Goal: Task Accomplishment & Management: Complete application form

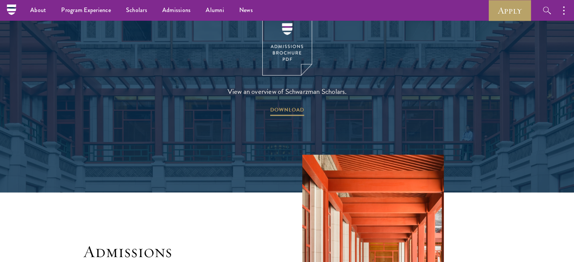
scroll to position [1131, 0]
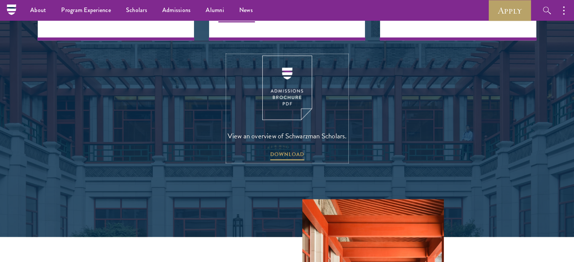
click at [279, 92] on img at bounding box center [287, 87] width 50 height 64
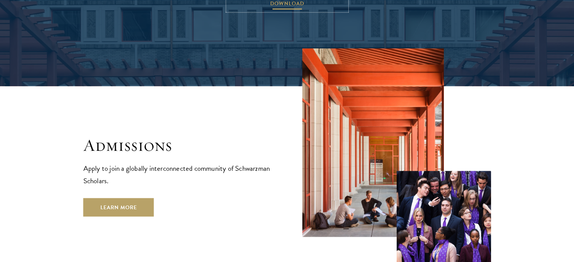
scroll to position [1320, 0]
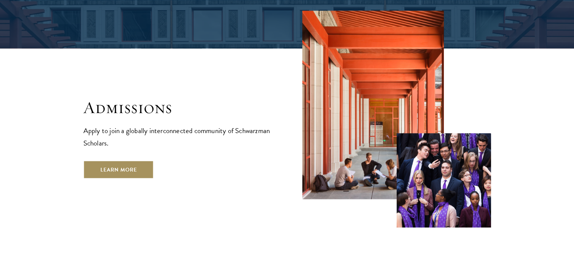
click at [109, 160] on link "Learn More" at bounding box center [118, 169] width 71 height 18
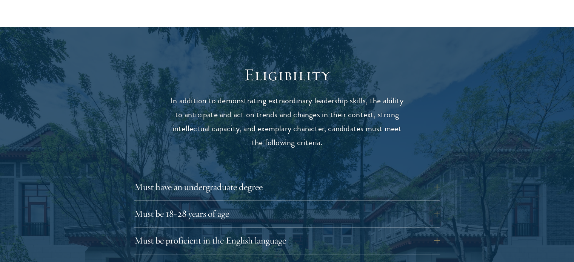
scroll to position [1056, 0]
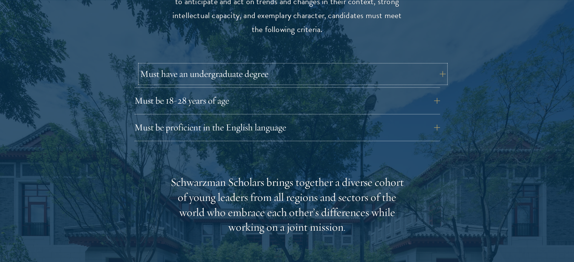
click at [258, 65] on button "Must have an undergraduate degree" at bounding box center [292, 74] width 305 height 18
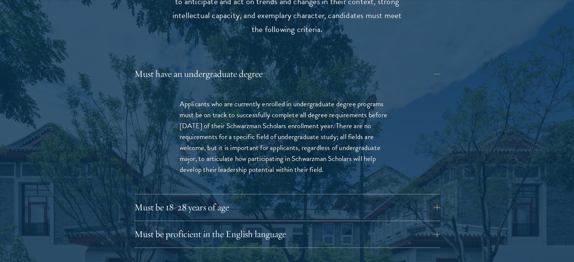
drag, startPoint x: 200, startPoint y: 142, endPoint x: 335, endPoint y: 155, distance: 135.6
click at [335, 155] on p "Applicants who are currently enrolled in undergraduate degree programs must be …" at bounding box center [287, 136] width 215 height 77
copy p "o articulate how participating in Schwarzman Scholars will help develop their l…"
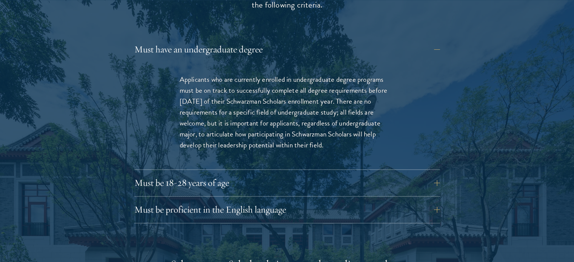
scroll to position [1094, 0]
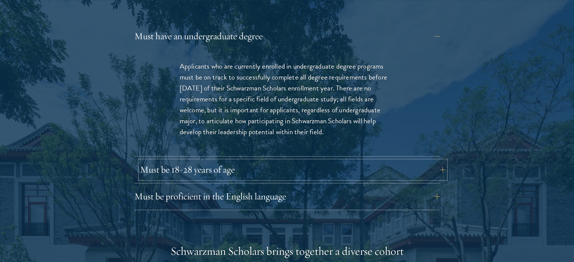
click at [212, 161] on button "Must be 18-28 years of age" at bounding box center [292, 170] width 305 height 18
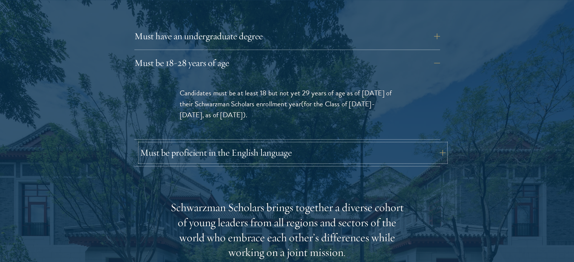
click at [184, 144] on button "Must be proficient in the English language" at bounding box center [292, 153] width 305 height 18
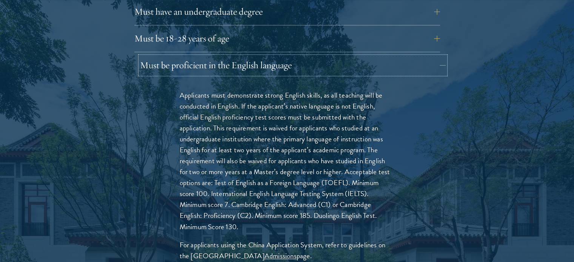
scroll to position [1131, 0]
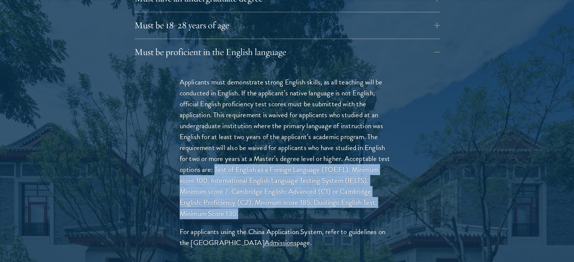
drag, startPoint x: 214, startPoint y: 154, endPoint x: 244, endPoint y: 199, distance: 54.4
click at [244, 199] on p "Applicants must demonstrate strong English skills, as all teaching will be cond…" at bounding box center [287, 148] width 215 height 143
copy p "Test of English as a Foreign Language (TOEFL). Minimum score 100. International…"
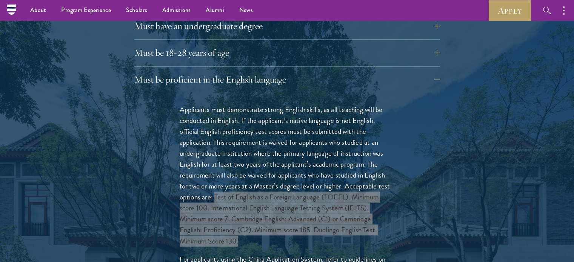
scroll to position [1094, 0]
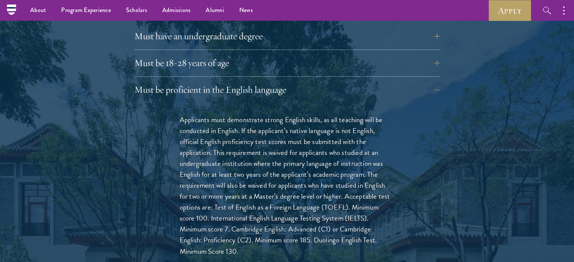
click at [157, 178] on div "Applicants must demonstrate strong English skills, as all teaching will be cond…" at bounding box center [287, 204] width 260 height 202
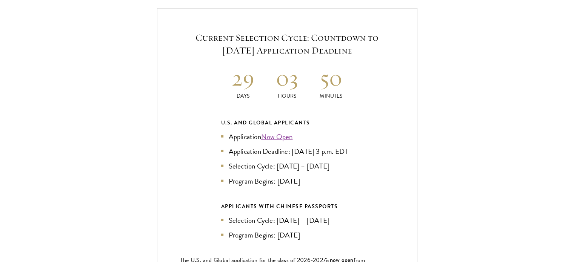
scroll to position [1848, 0]
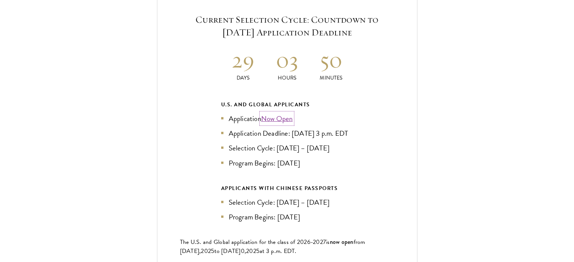
click at [282, 113] on link "Now Open" at bounding box center [277, 118] width 32 height 11
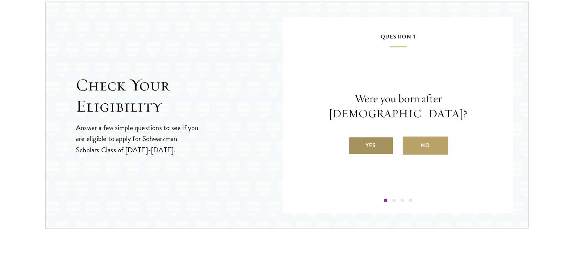
click at [376, 137] on label "Yes" at bounding box center [370, 146] width 45 height 18
click at [355, 137] on input "Yes" at bounding box center [351, 140] width 7 height 7
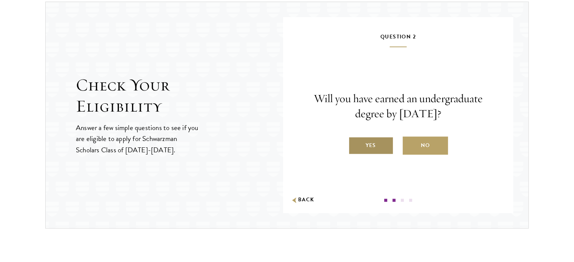
click at [372, 139] on label "Yes" at bounding box center [370, 146] width 45 height 18
click at [355, 139] on input "Yes" at bounding box center [351, 140] width 7 height 7
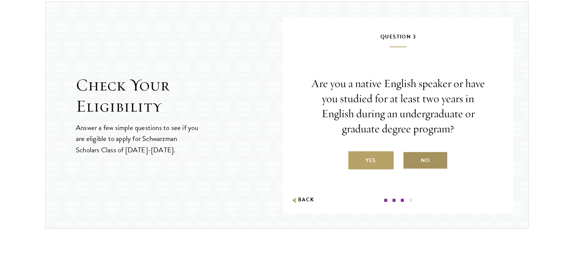
click at [427, 158] on label "No" at bounding box center [424, 160] width 45 height 18
click at [409, 158] on input "No" at bounding box center [405, 155] width 7 height 7
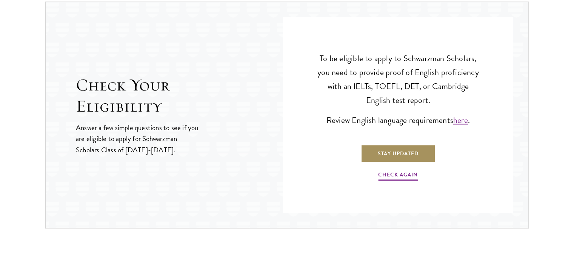
click at [394, 152] on link "Stay Updated" at bounding box center [398, 153] width 75 height 18
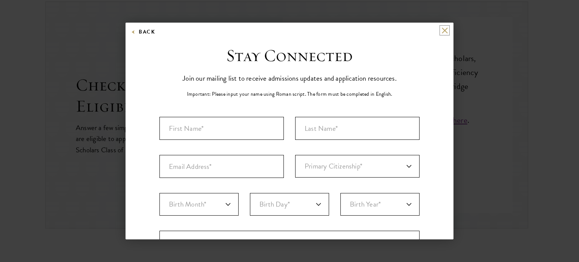
click at [442, 28] on button at bounding box center [445, 30] width 6 height 6
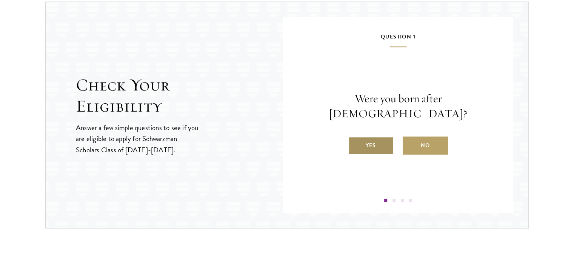
click at [352, 138] on label "Yes" at bounding box center [370, 146] width 45 height 18
click at [352, 138] on input "Yes" at bounding box center [351, 140] width 7 height 7
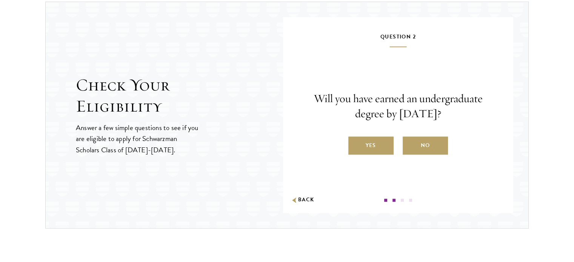
click at [352, 138] on input "Yes" at bounding box center [351, 140] width 7 height 7
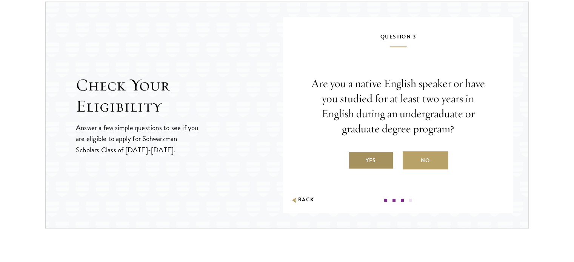
click at [371, 155] on label "Yes" at bounding box center [370, 160] width 45 height 18
click at [355, 155] on input "Yes" at bounding box center [351, 155] width 7 height 7
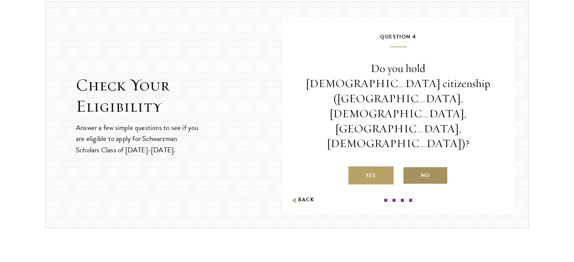
click at [432, 166] on label "No" at bounding box center [424, 175] width 45 height 18
click at [409, 167] on input "No" at bounding box center [405, 170] width 7 height 7
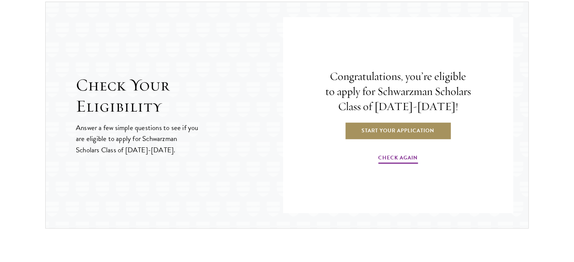
click at [384, 132] on link "Start Your Application" at bounding box center [397, 130] width 107 height 18
